Goal: Register for event/course

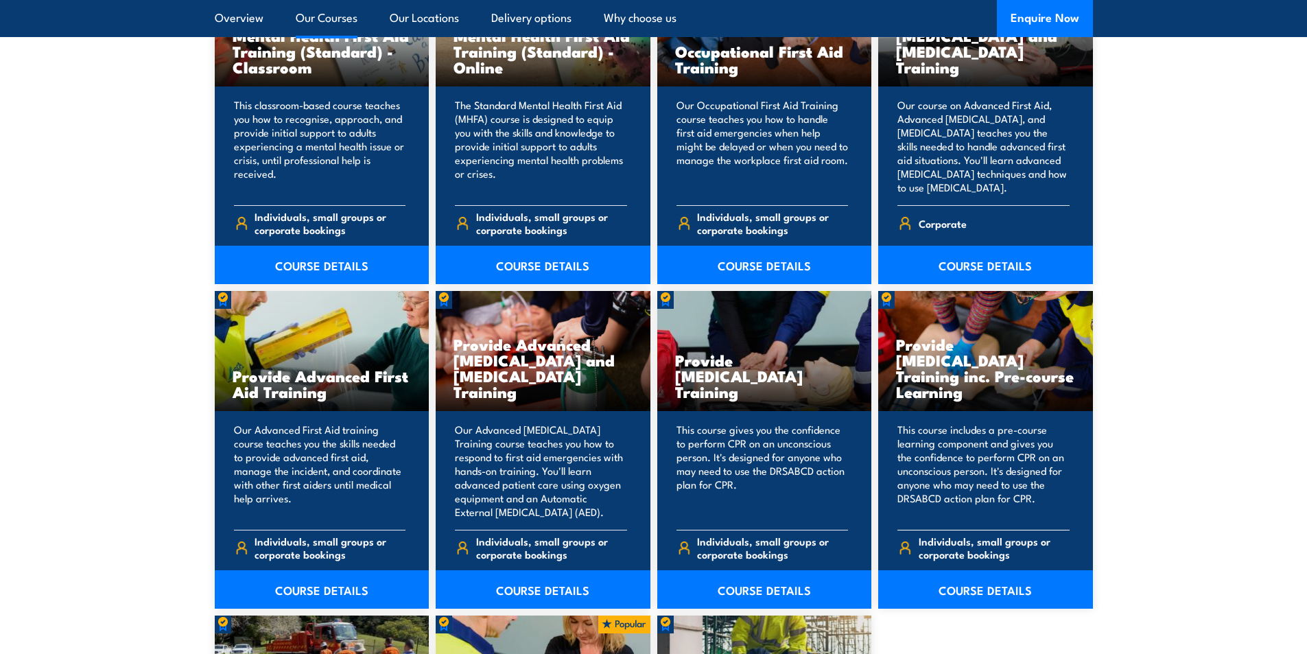
scroll to position [1577, 0]
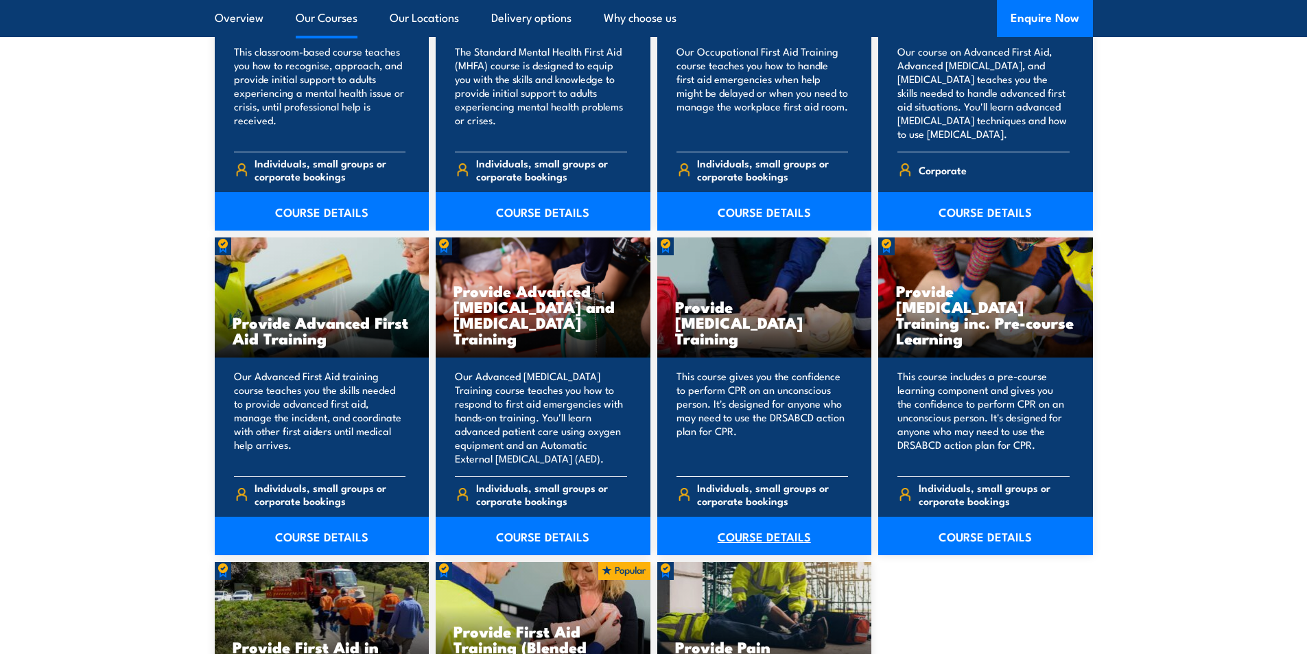
click at [753, 533] on link "COURSE DETAILS" at bounding box center [764, 535] width 215 height 38
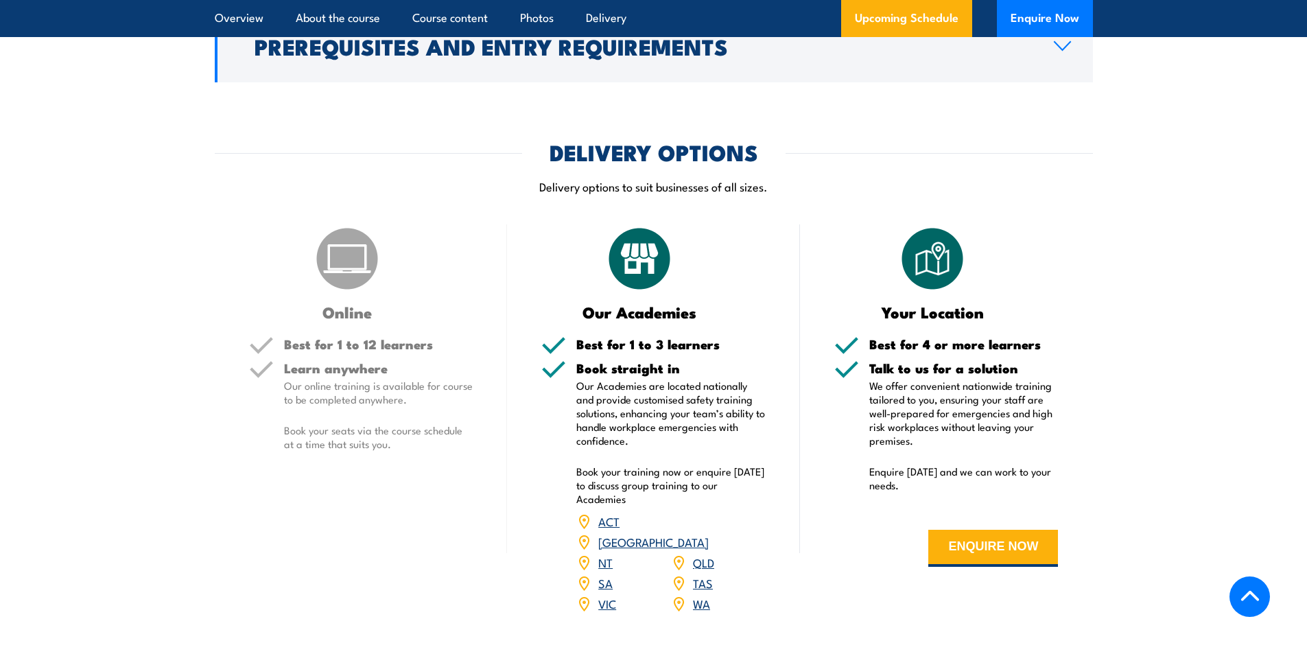
scroll to position [1646, 0]
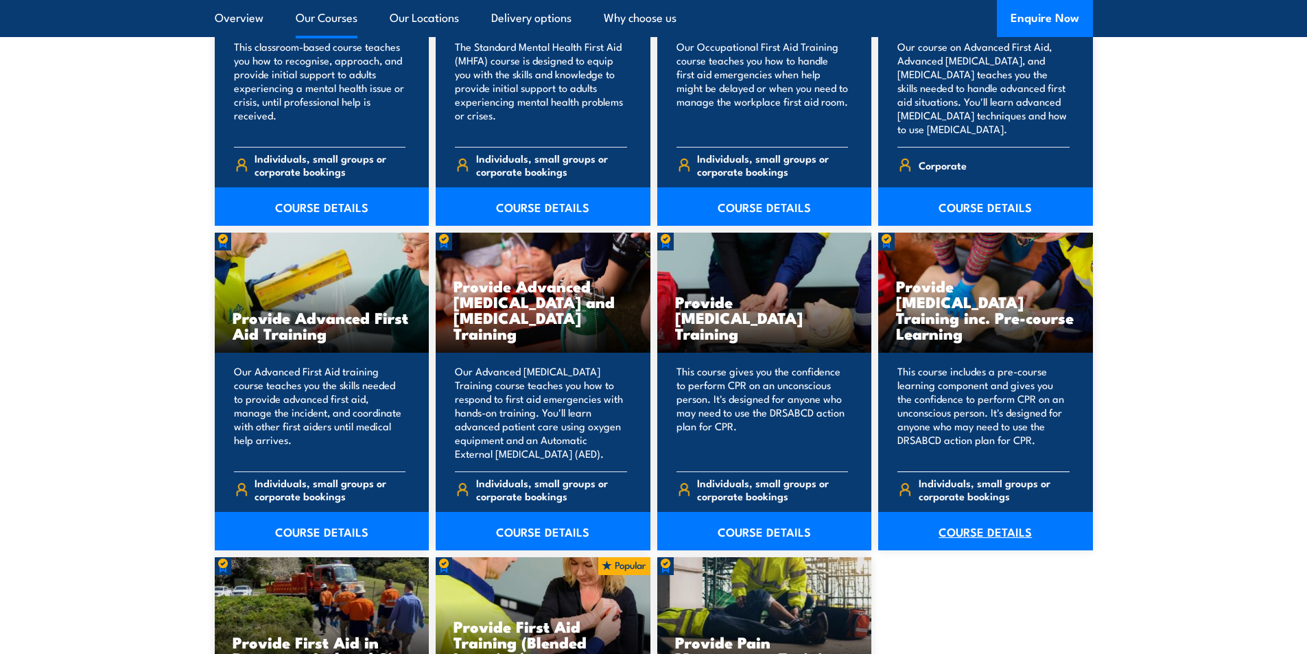
click at [994, 529] on link "COURSE DETAILS" at bounding box center [985, 531] width 215 height 38
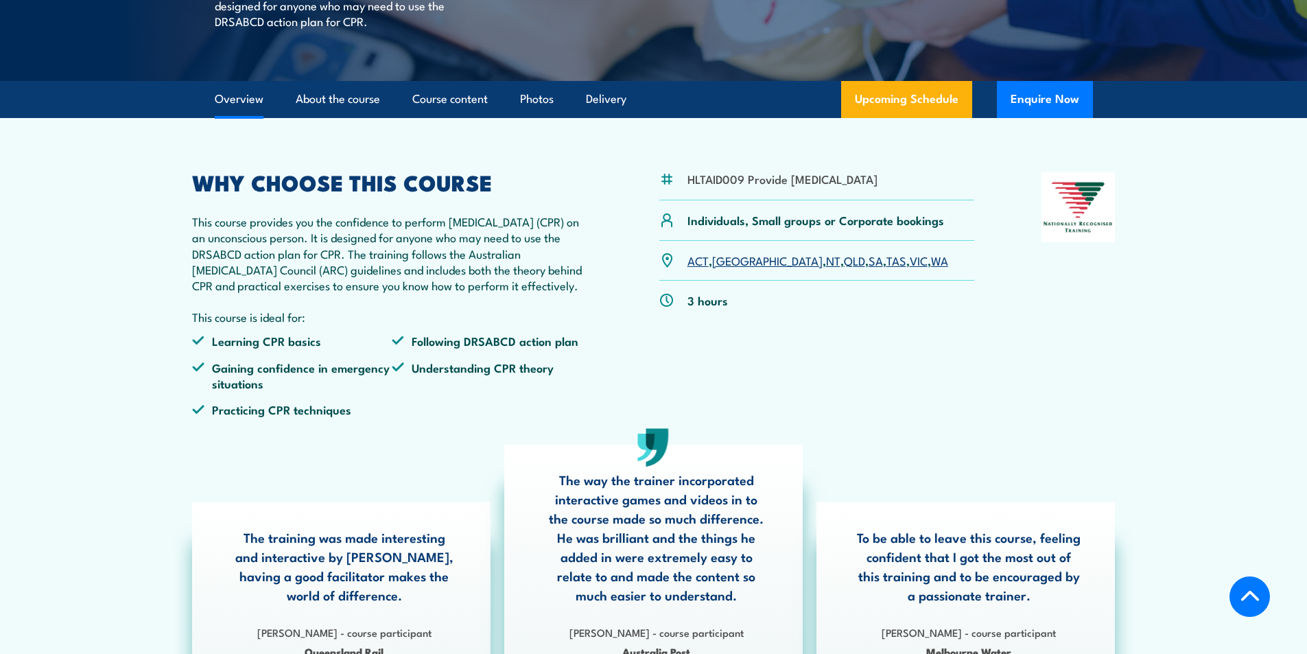
scroll to position [412, 0]
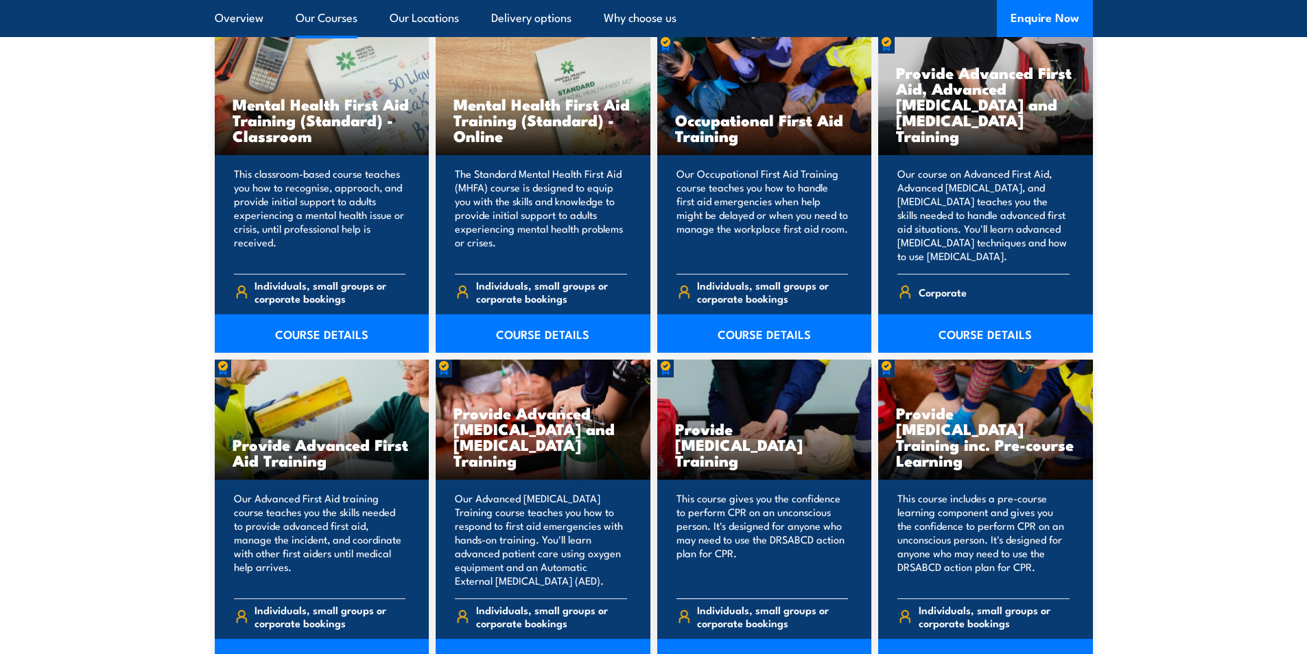
scroll to position [1582, 0]
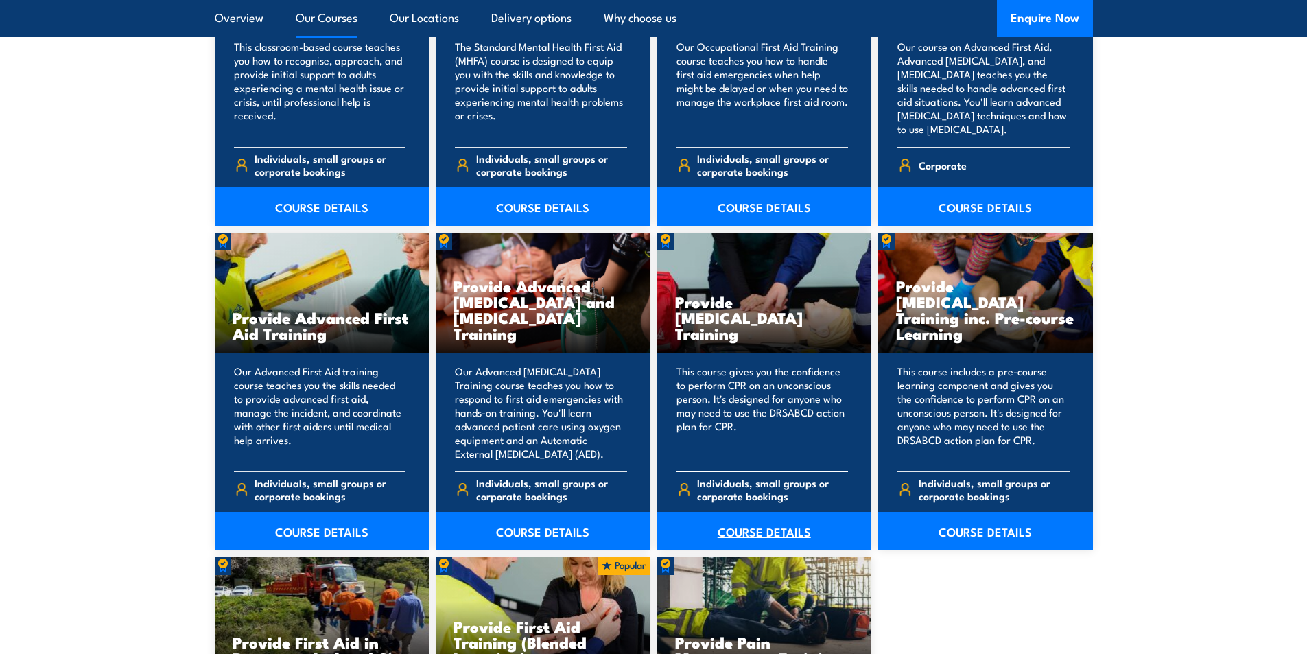
click at [739, 525] on link "COURSE DETAILS" at bounding box center [764, 531] width 215 height 38
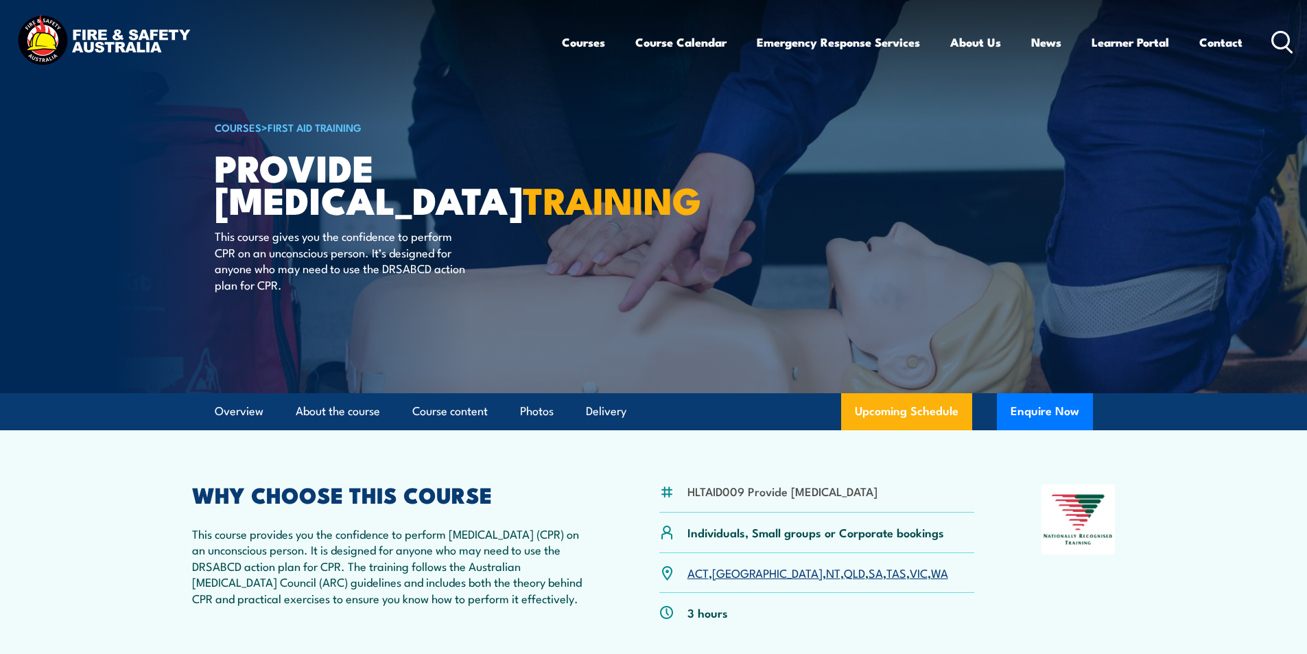
click at [826, 580] on link "NT" at bounding box center [833, 572] width 14 height 16
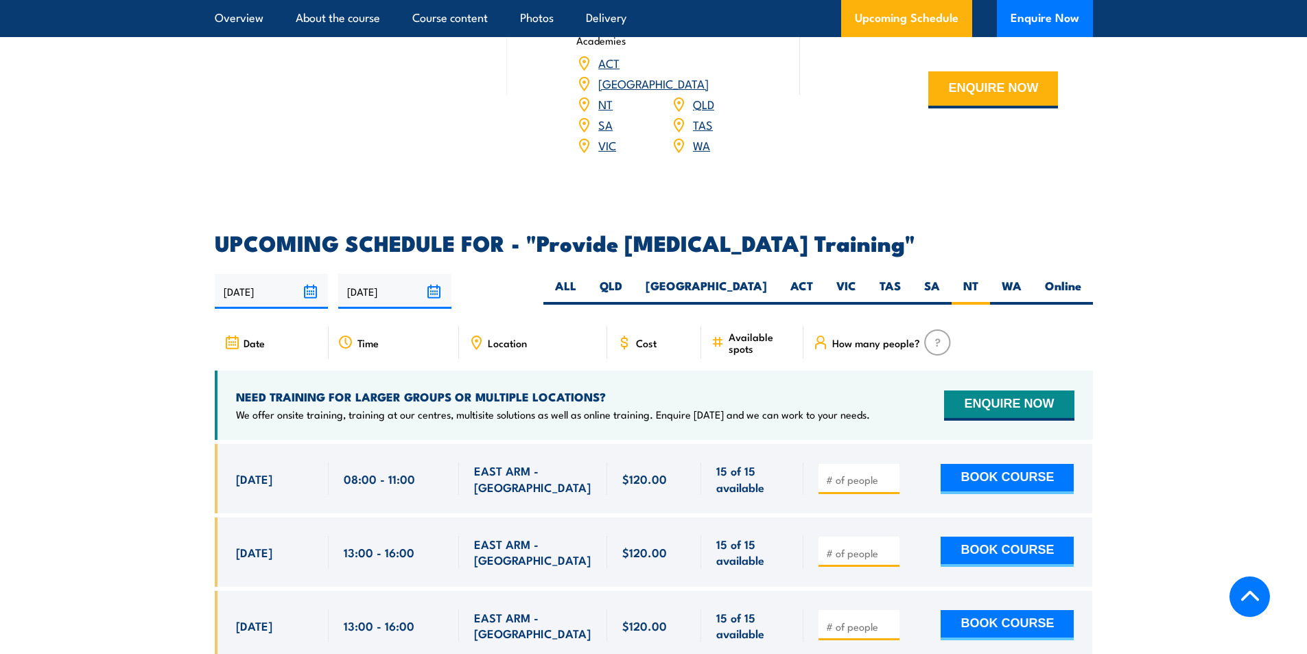
scroll to position [2193, 0]
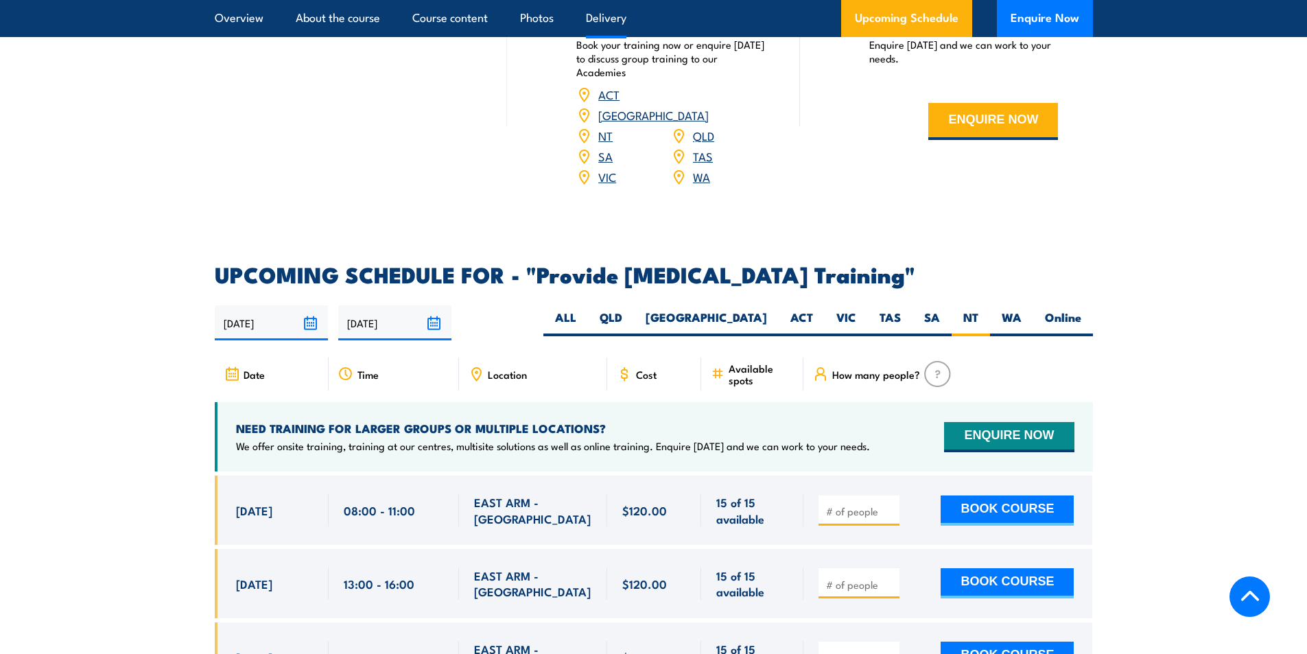
drag, startPoint x: 1041, startPoint y: 293, endPoint x: 542, endPoint y: 298, distance: 499.3
click at [542, 283] on h2 "UPCOMING SCHEDULE FOR - "Provide cardiopulmonary resuscitation Training"" at bounding box center [654, 273] width 878 height 19
copy h2 "Provide cardiopulmonary resuscitation Training"
click at [965, 328] on label "NT" at bounding box center [970, 322] width 38 height 27
click at [978, 318] on input "NT" at bounding box center [982, 313] width 9 height 9
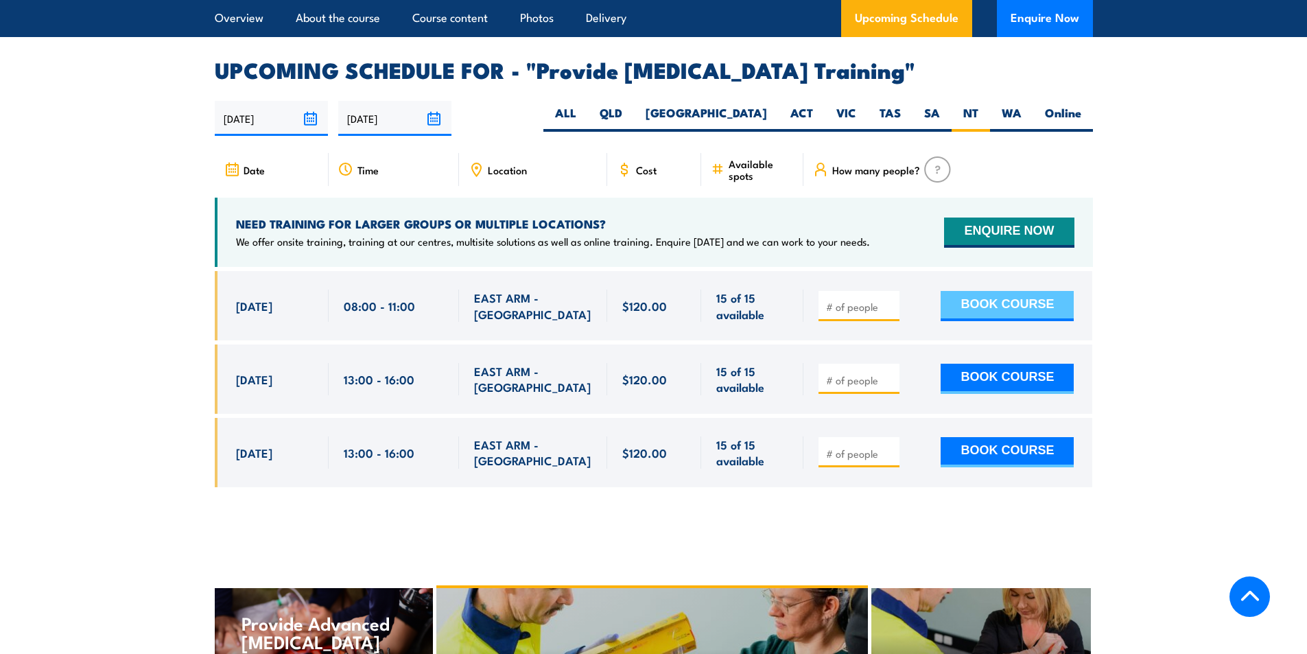
scroll to position [2399, 0]
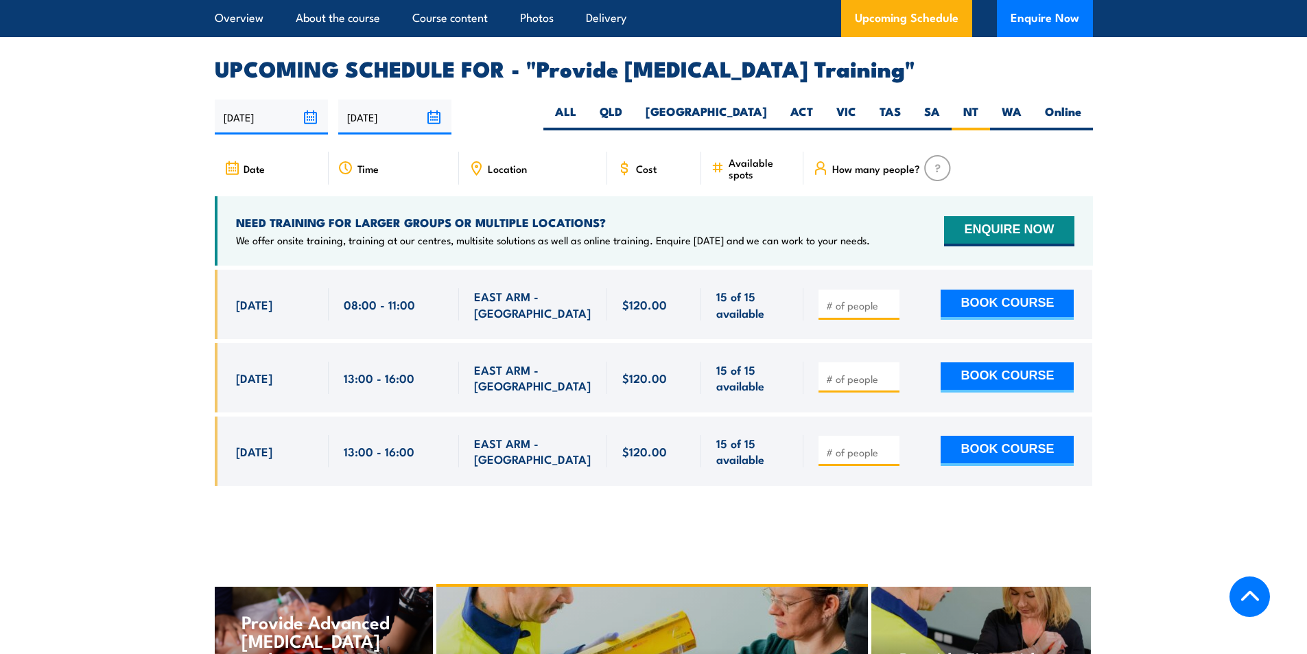
drag, startPoint x: 231, startPoint y: 315, endPoint x: 305, endPoint y: 326, distance: 74.2
click at [305, 326] on div "12 Sep, 2025, 08:00 - 08:00" at bounding box center [272, 304] width 114 height 69
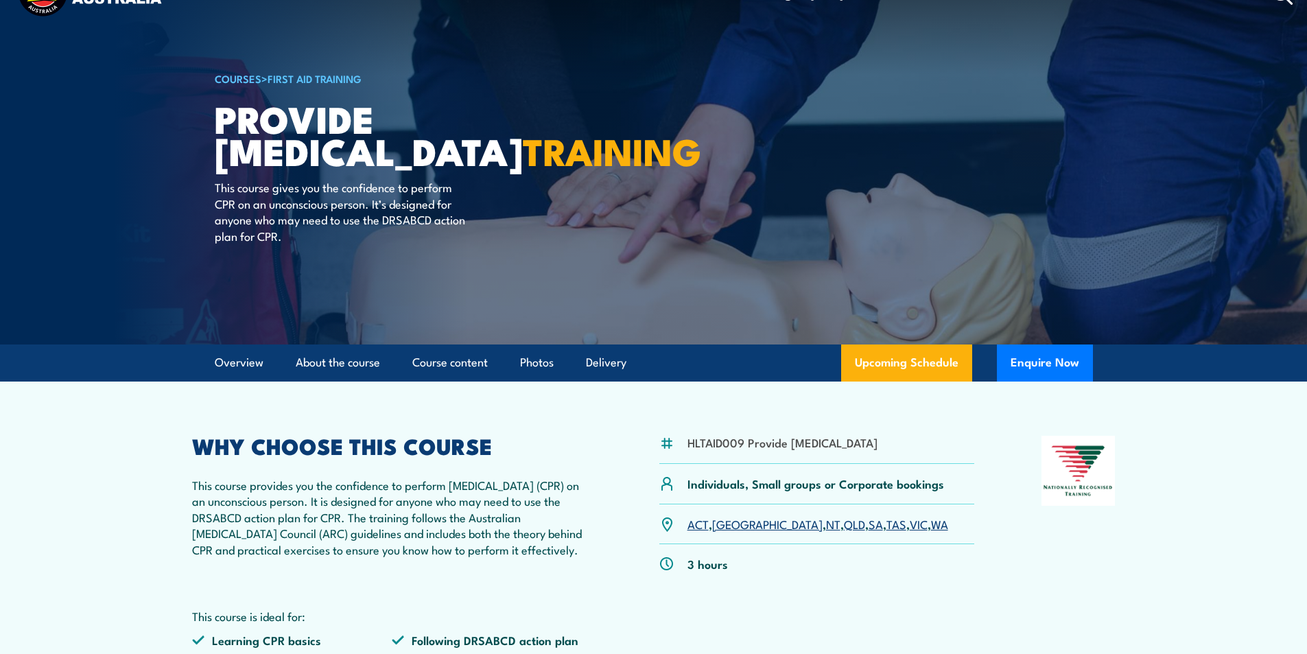
scroll to position [0, 0]
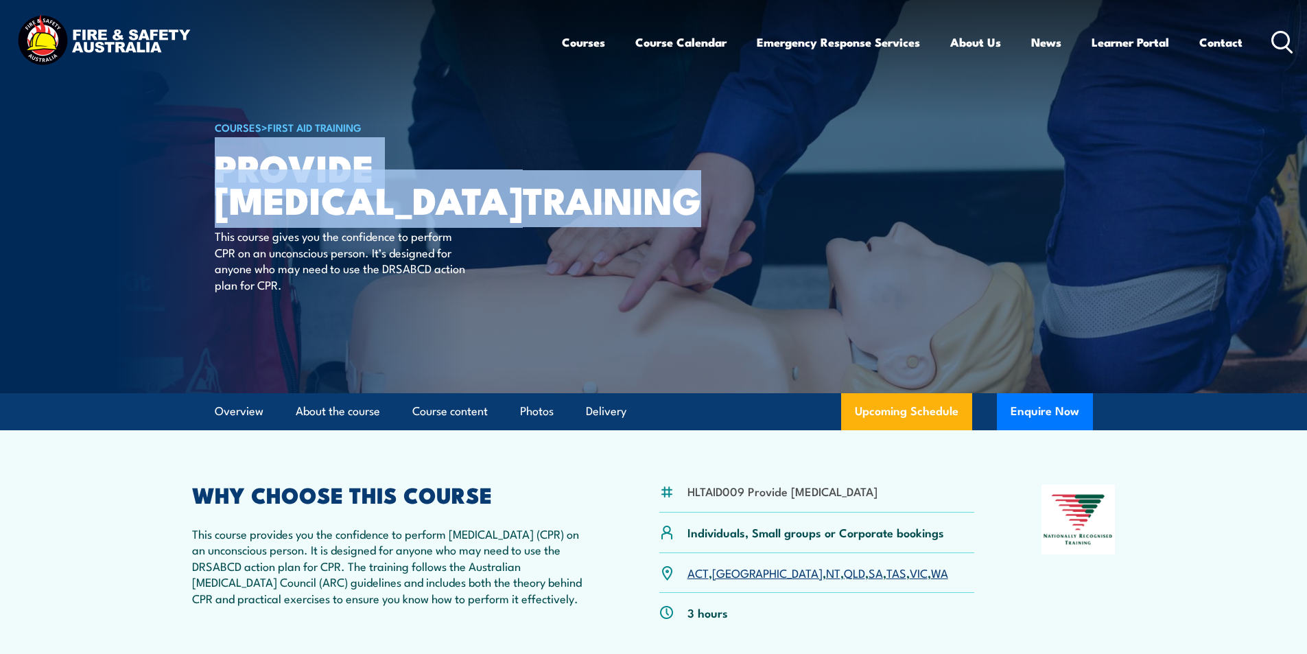
drag, startPoint x: 393, startPoint y: 274, endPoint x: 218, endPoint y: 169, distance: 204.0
click at [218, 169] on h1 "Provide Cardiopulmonary Resuscitation TRAINING" at bounding box center [384, 183] width 339 height 64
copy h1 "Provide Cardiopulmonary Resuscitation TRAINING"
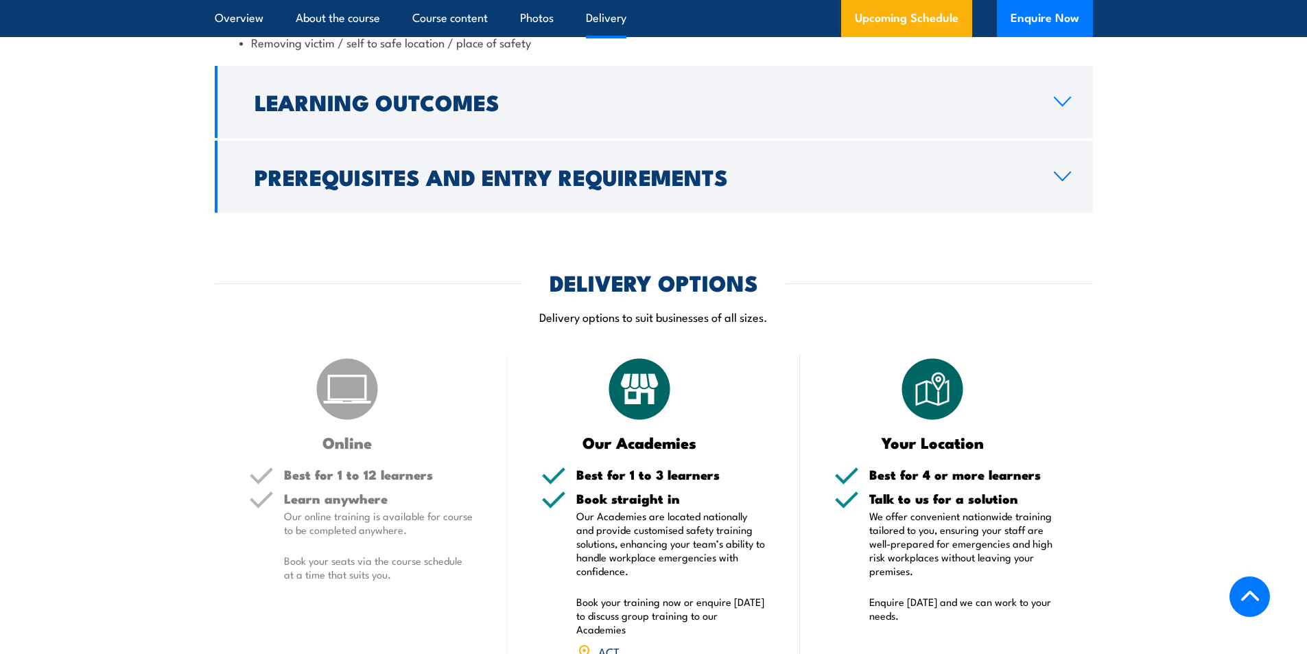
scroll to position [1920, 0]
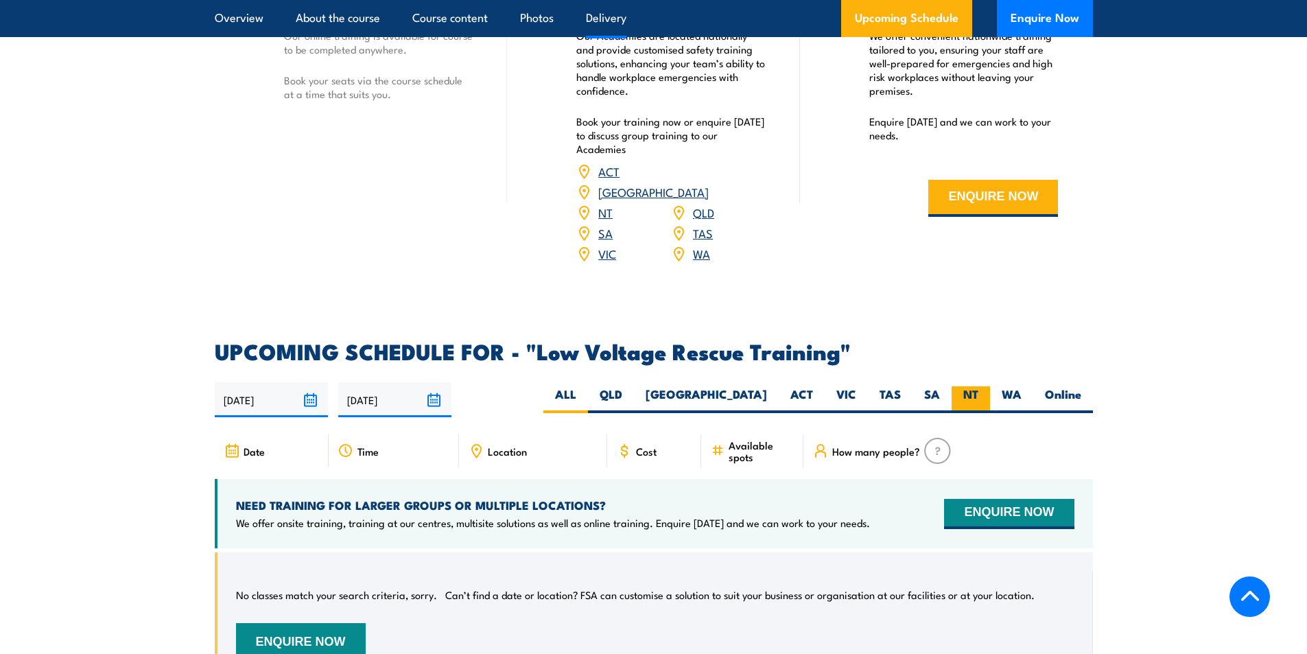
click at [973, 386] on label "NT" at bounding box center [970, 399] width 38 height 27
click at [978, 386] on input "NT" at bounding box center [982, 390] width 9 height 9
radio input "true"
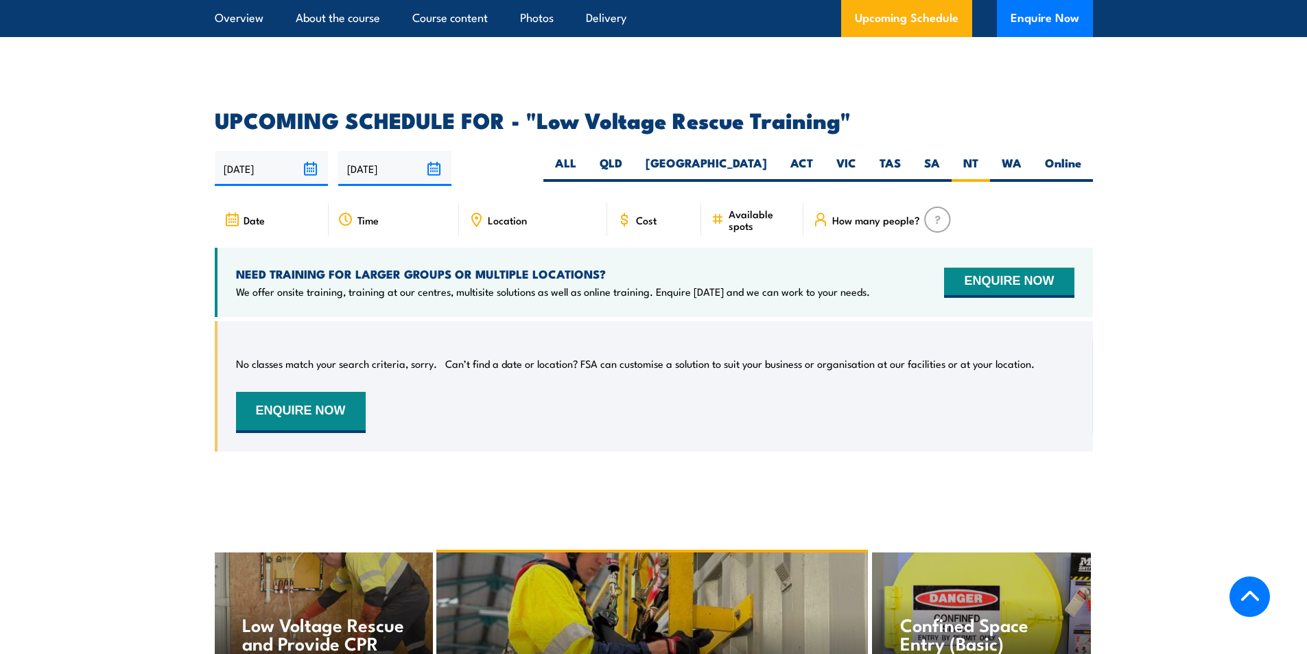
scroll to position [2104, 0]
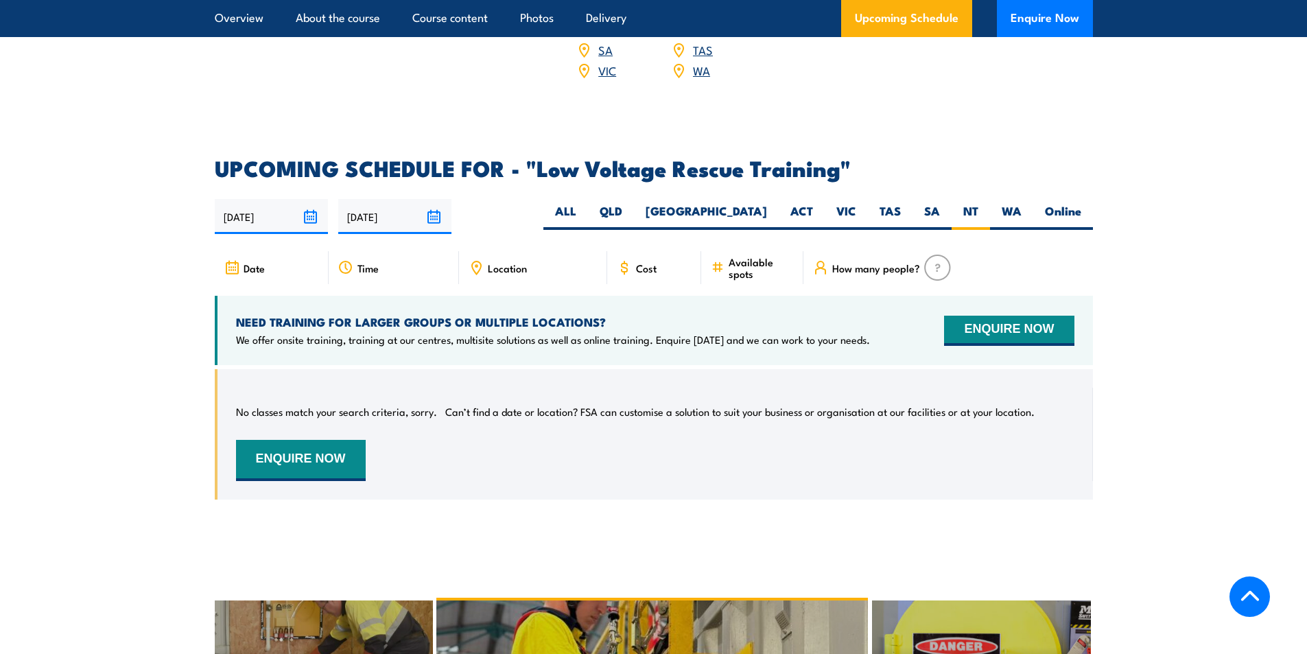
click at [475, 265] on icon at bounding box center [476, 266] width 2 height 2
click at [1049, 203] on label "Online" at bounding box center [1063, 216] width 60 height 27
click at [1081, 203] on input "Online" at bounding box center [1085, 207] width 9 height 9
radio input "true"
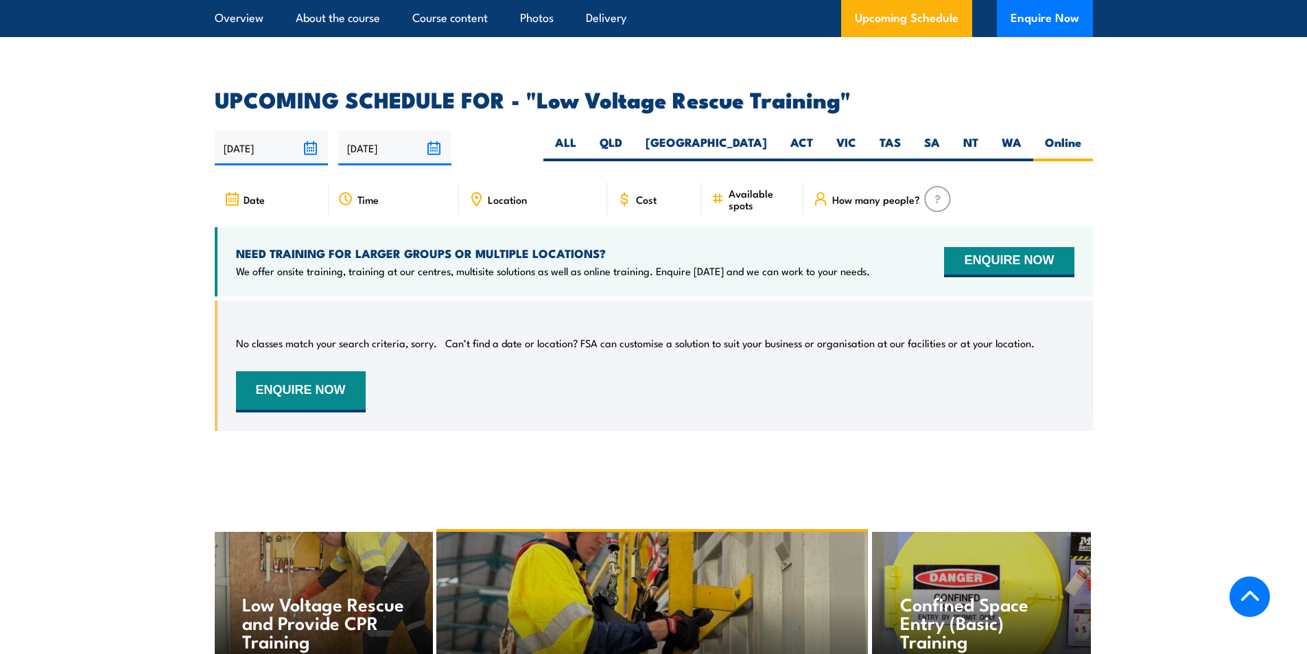
scroll to position [2104, 0]
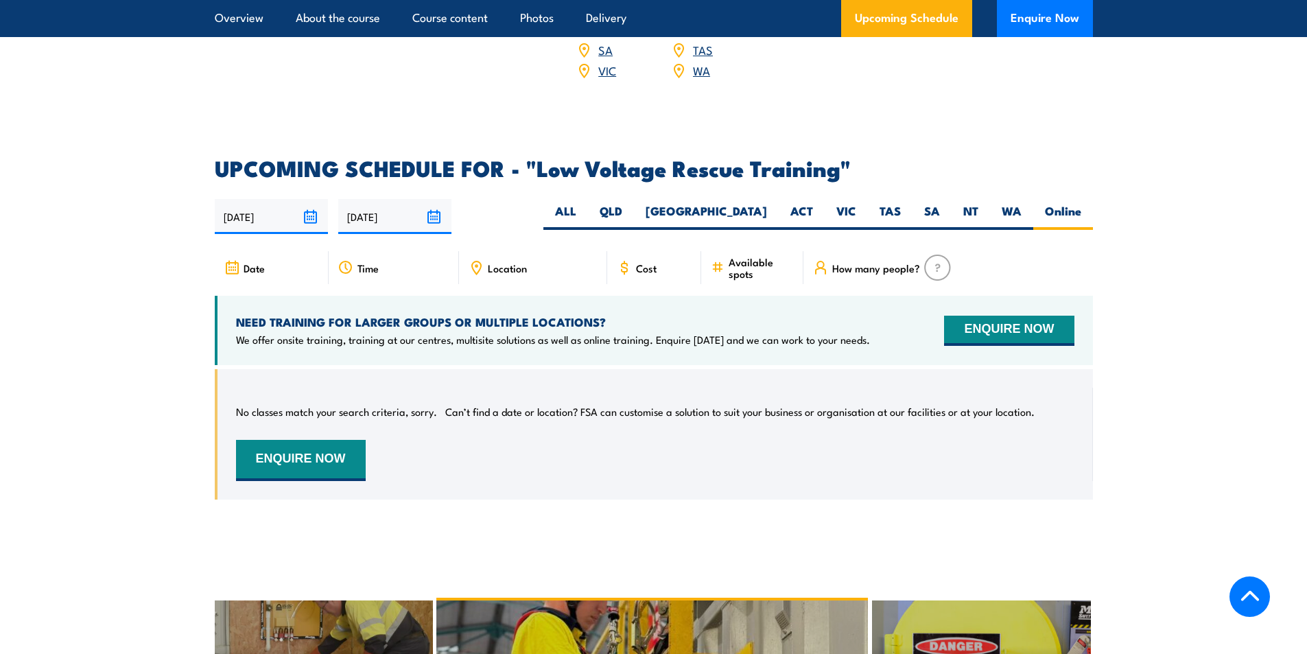
click at [394, 202] on input "[DATE]" at bounding box center [394, 216] width 113 height 35
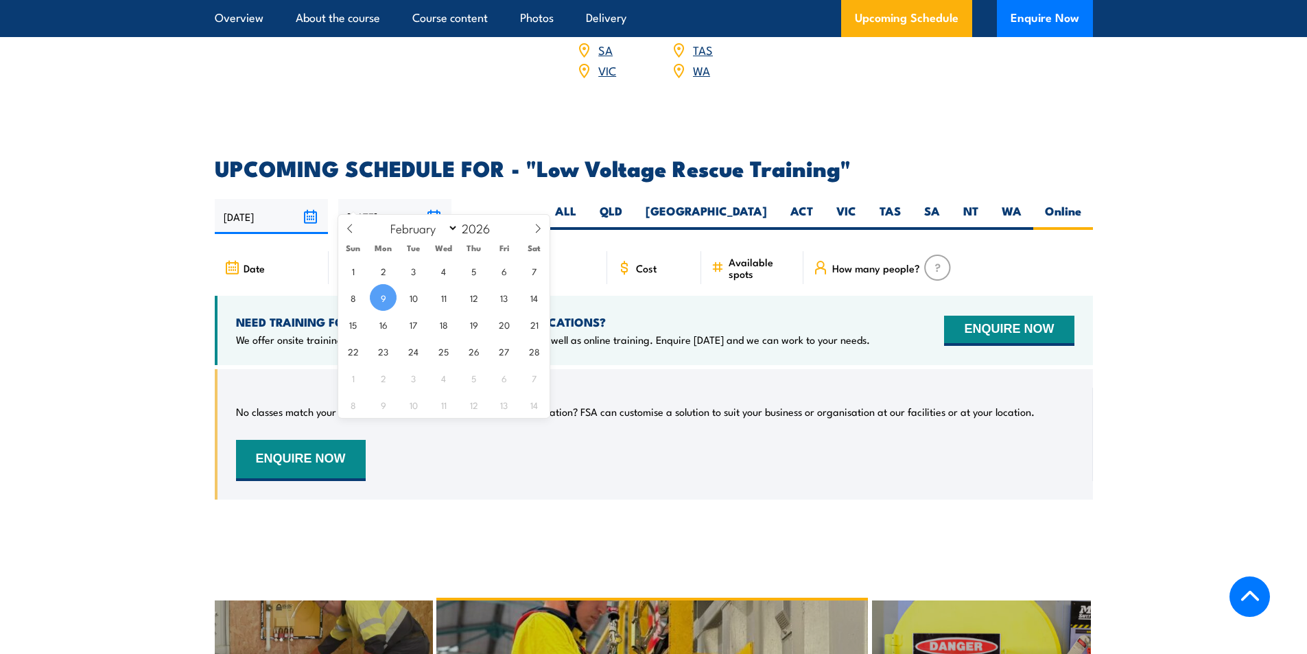
click at [381, 294] on span "9" at bounding box center [383, 297] width 27 height 27
